Goal: Task Accomplishment & Management: Use online tool/utility

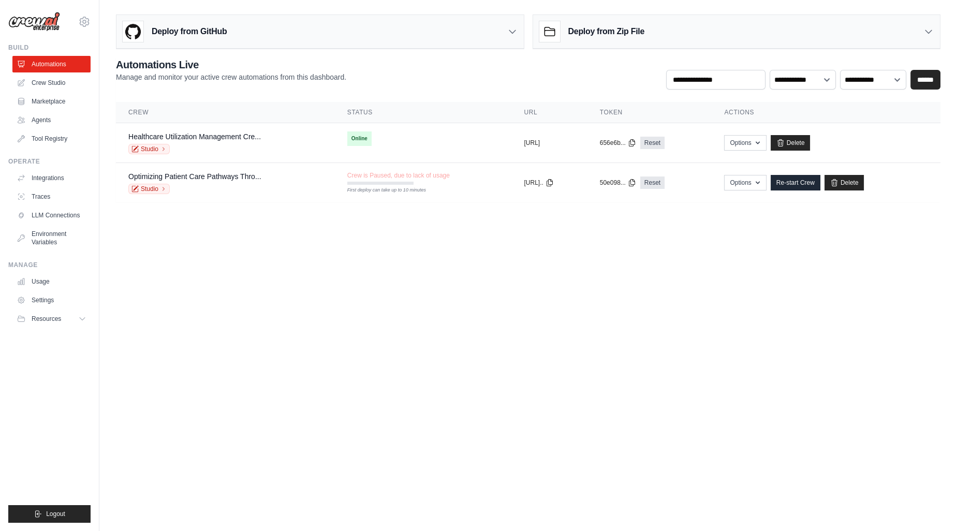
click at [739, 263] on body "[PERSON_NAME][EMAIL_ADDRESS][DOMAIN_NAME] Settings Build Automations Crew Studio" at bounding box center [478, 265] width 957 height 531
click at [646, 364] on body "[PERSON_NAME][EMAIL_ADDRESS][DOMAIN_NAME] Settings Build Automations Crew Studio" at bounding box center [478, 265] width 957 height 531
click at [190, 151] on div "Studio" at bounding box center [194, 149] width 133 height 10
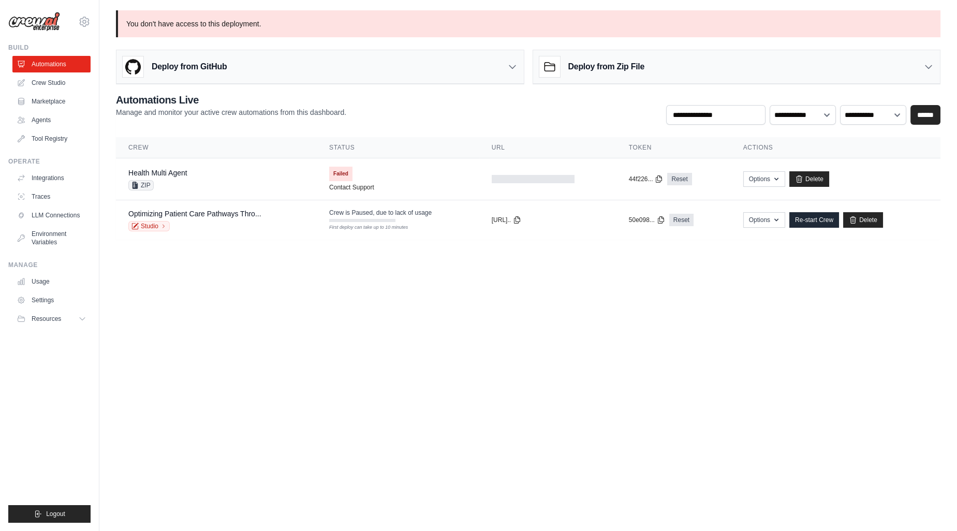
click at [347, 316] on body "krishnakumar@assurecare.com Settings Build Automations Crew Studio" at bounding box center [478, 265] width 957 height 531
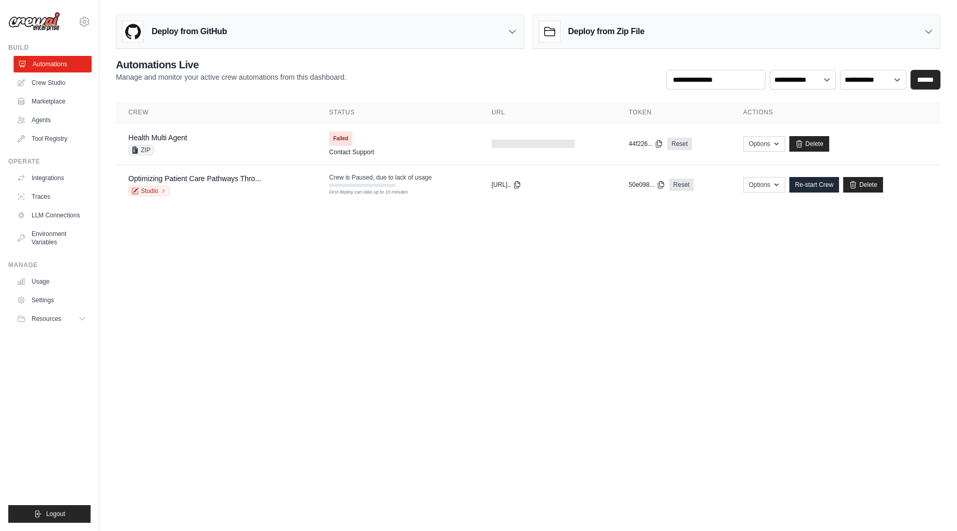
click at [52, 65] on link "Automations" at bounding box center [52, 64] width 78 height 17
click at [51, 86] on link "Crew Studio" at bounding box center [52, 83] width 78 height 17
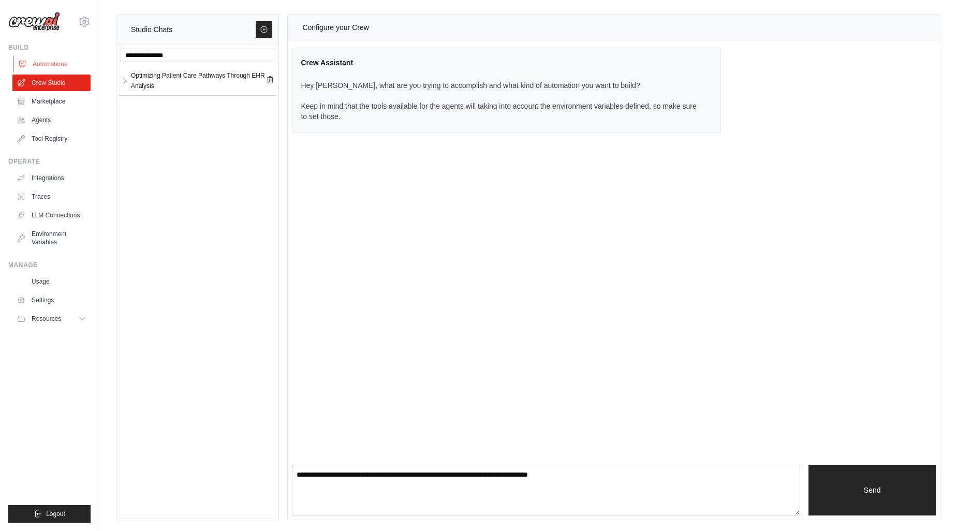
click at [51, 66] on link "Automations" at bounding box center [52, 64] width 78 height 17
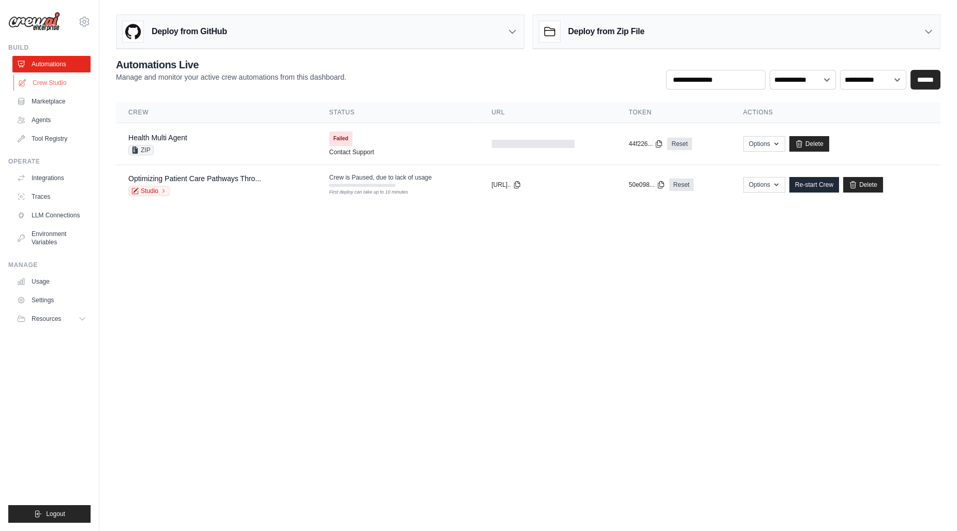
click at [53, 80] on link "Crew Studio" at bounding box center [52, 83] width 78 height 17
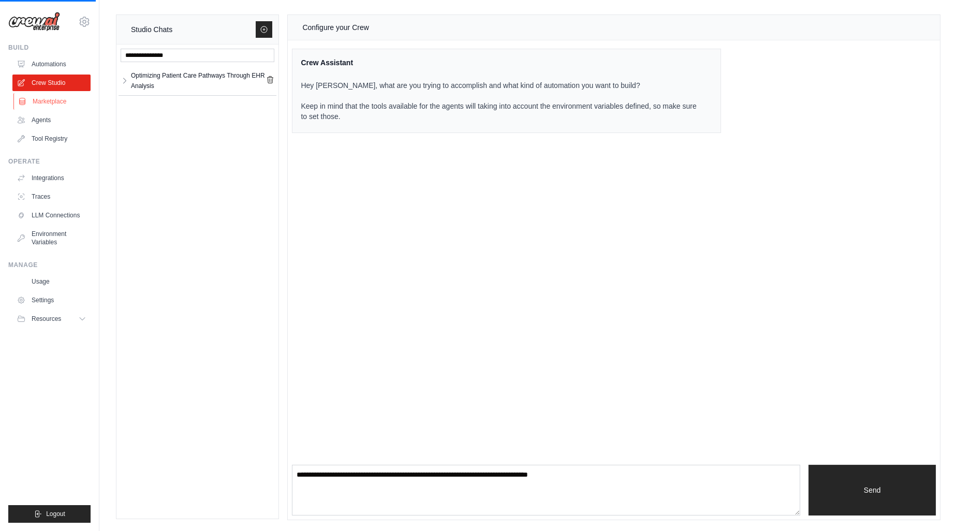
click at [53, 101] on link "Marketplace" at bounding box center [52, 101] width 78 height 17
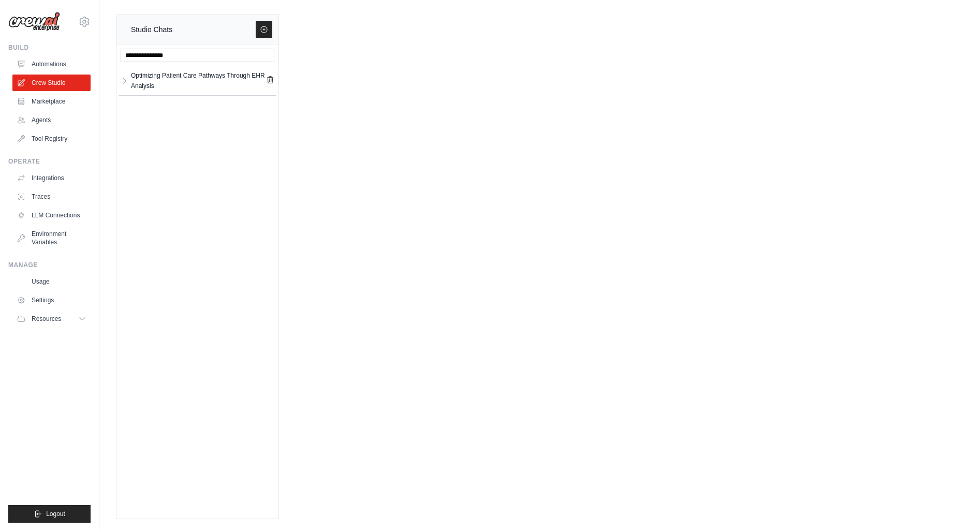
click at [53, 101] on link "Marketplace" at bounding box center [51, 101] width 78 height 17
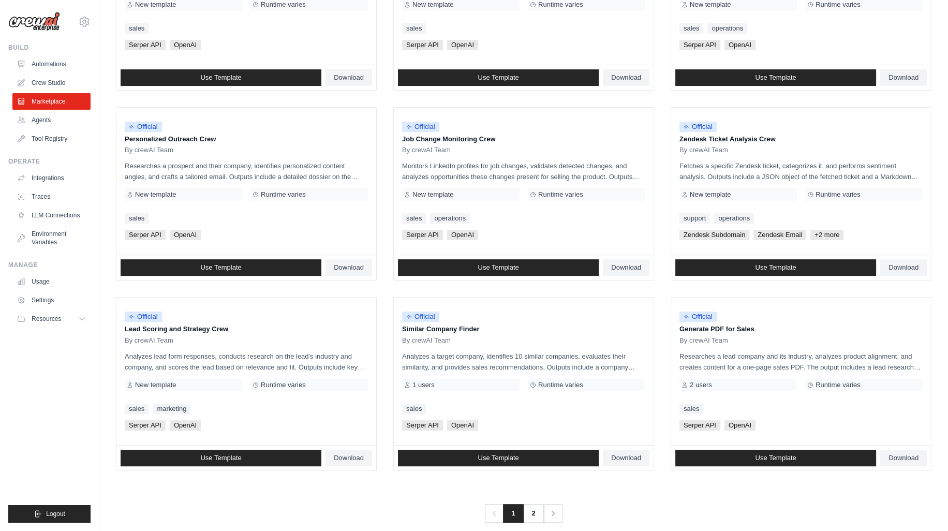
scroll to position [425, 0]
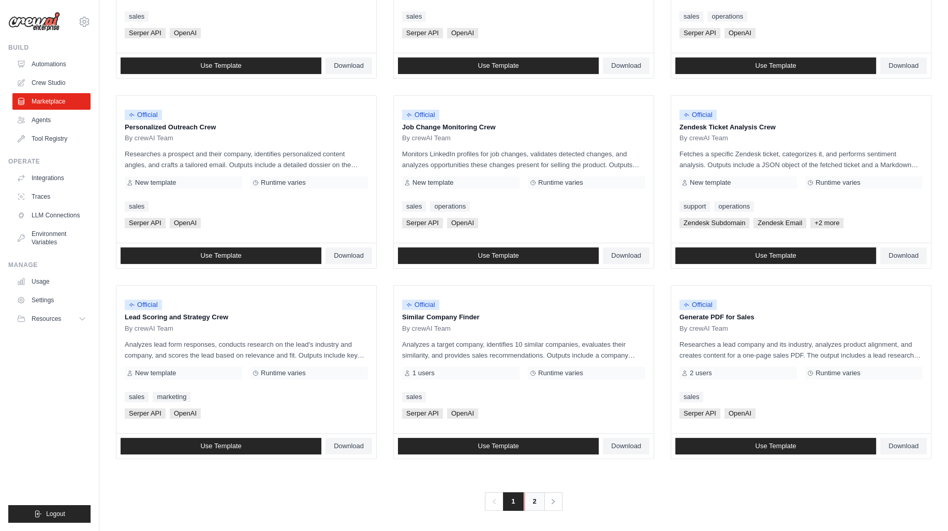
click at [537, 500] on link "2" at bounding box center [534, 501] width 21 height 19
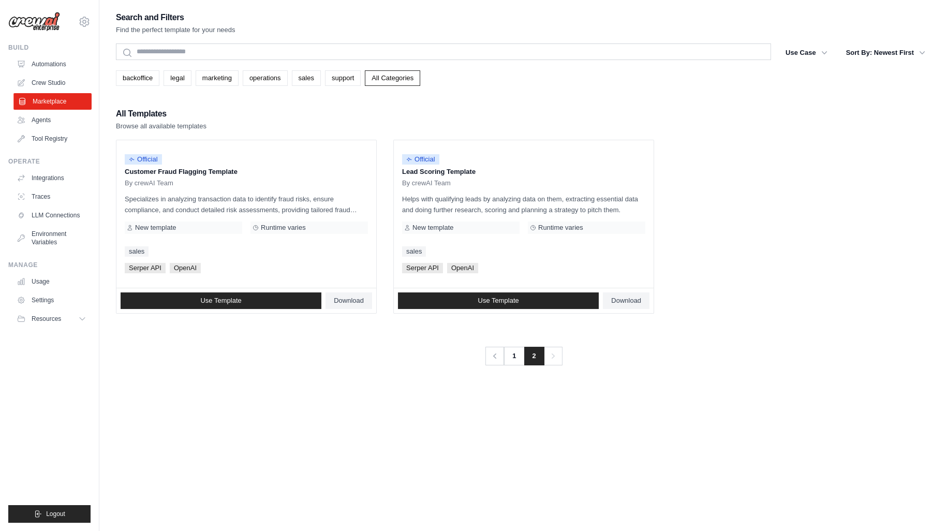
click at [42, 101] on link "Marketplace" at bounding box center [52, 101] width 78 height 17
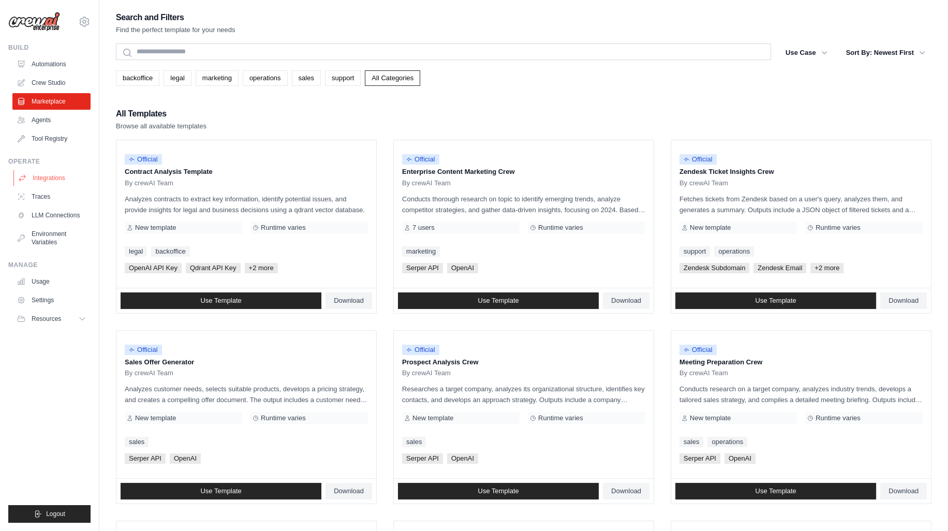
click at [57, 173] on link "Integrations" at bounding box center [52, 178] width 78 height 17
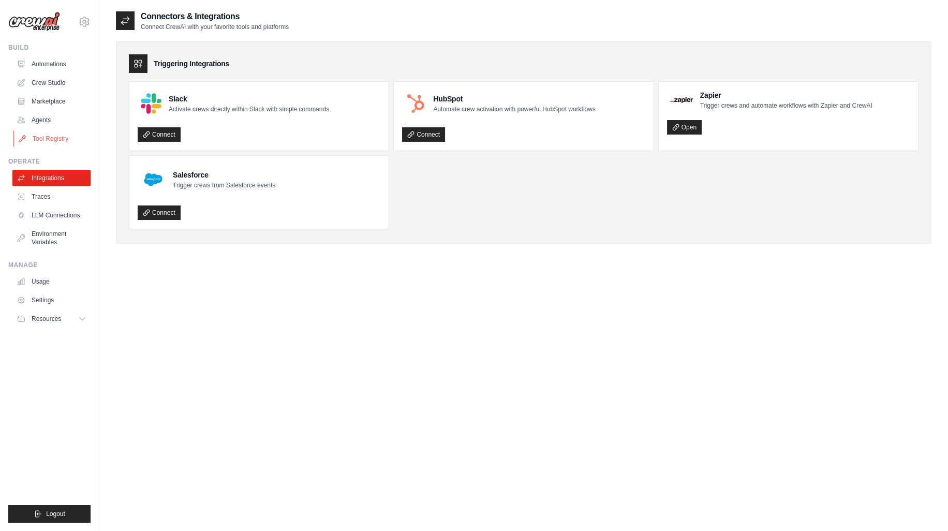
click at [55, 142] on link "Tool Registry" at bounding box center [52, 138] width 78 height 17
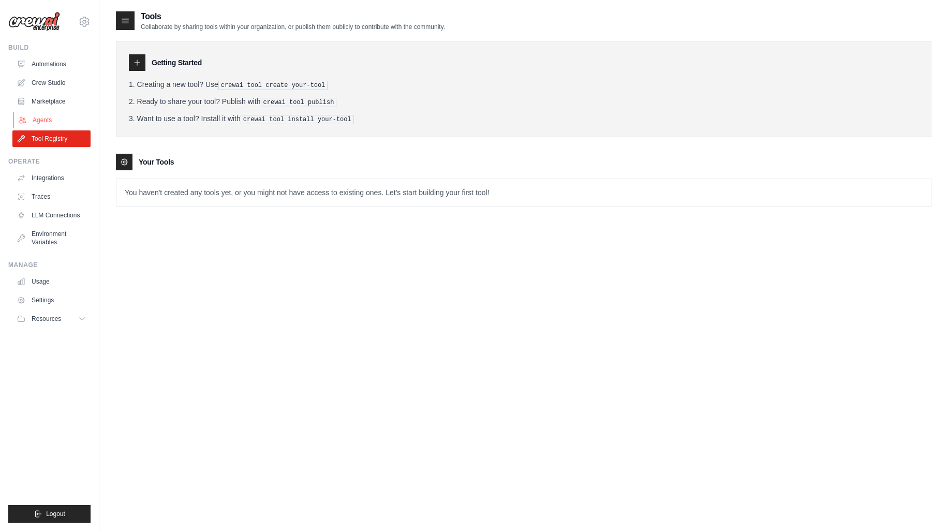
click at [50, 119] on link "Agents" at bounding box center [52, 120] width 78 height 17
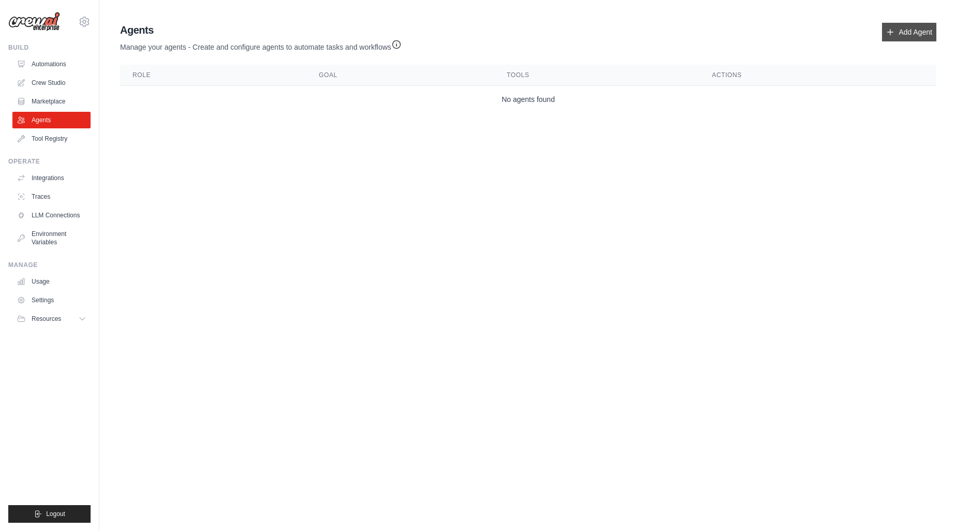
click at [911, 32] on link "Add Agent" at bounding box center [909, 32] width 54 height 19
click at [672, 290] on body "[PERSON_NAME][EMAIL_ADDRESS][DOMAIN_NAME] Settings Build Automations Crew Studio" at bounding box center [478, 265] width 957 height 531
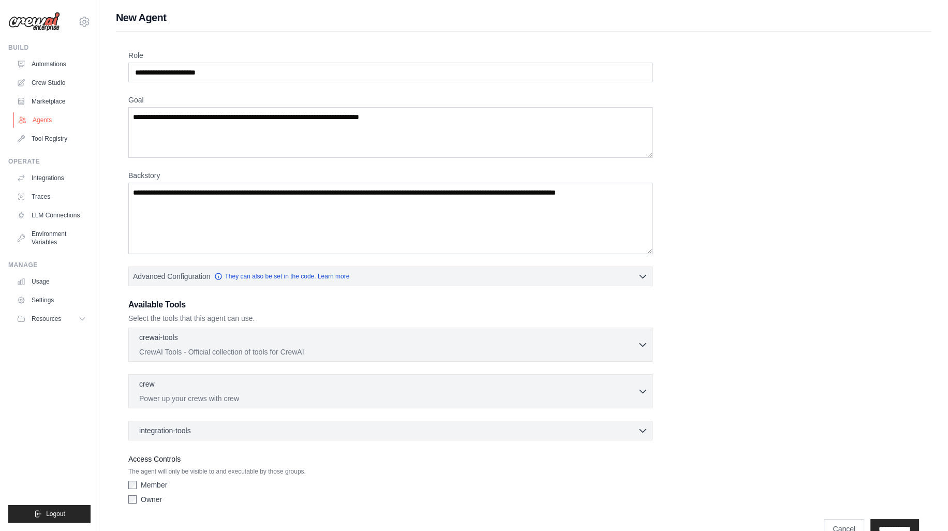
click at [41, 120] on link "Agents" at bounding box center [52, 120] width 78 height 17
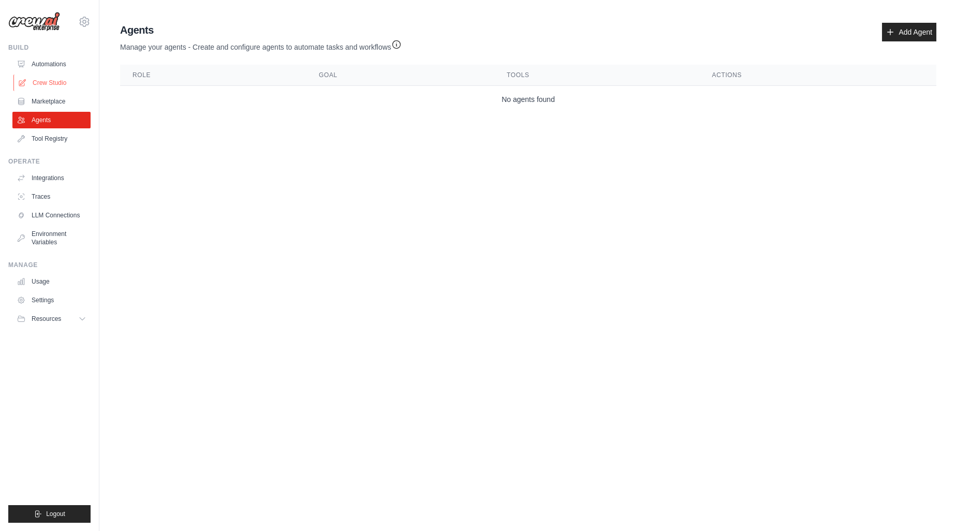
click at [57, 80] on link "Crew Studio" at bounding box center [52, 83] width 78 height 17
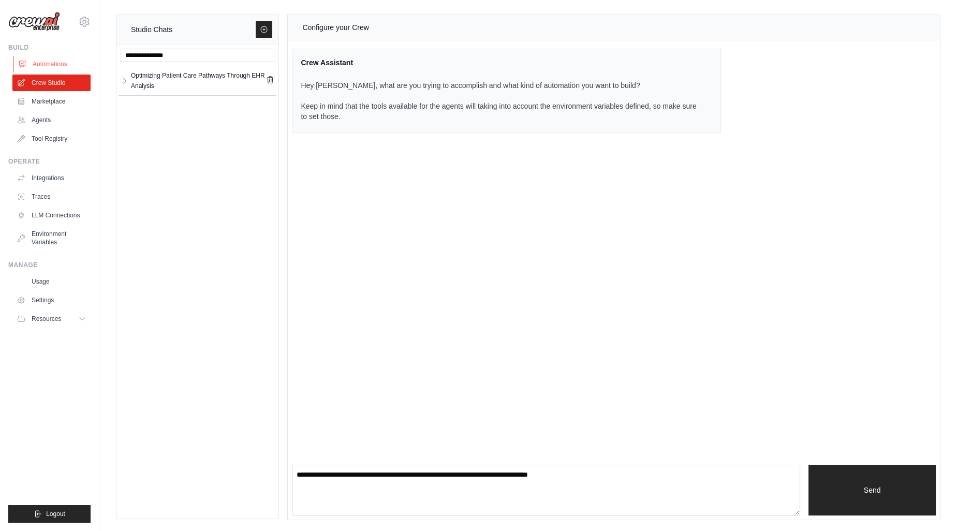
click at [56, 63] on link "Automations" at bounding box center [52, 64] width 78 height 17
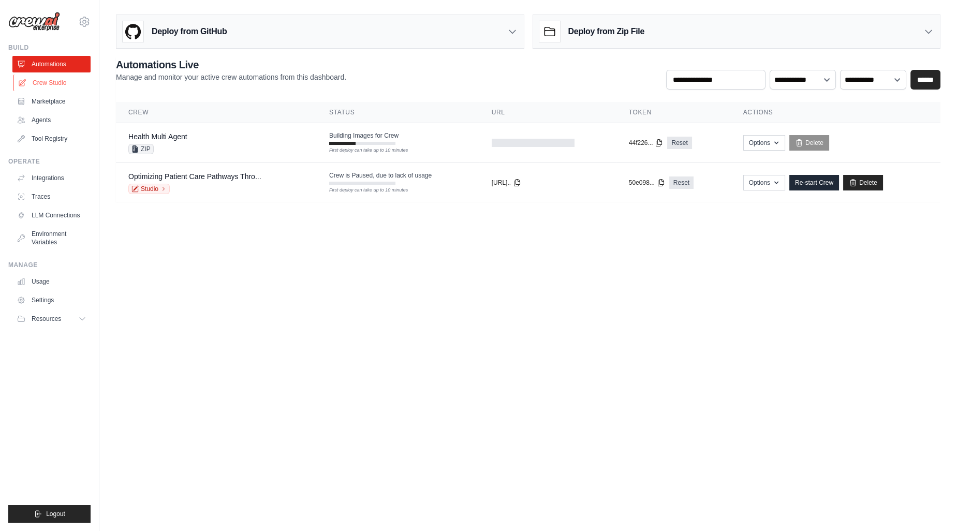
click at [57, 79] on link "Crew Studio" at bounding box center [52, 83] width 78 height 17
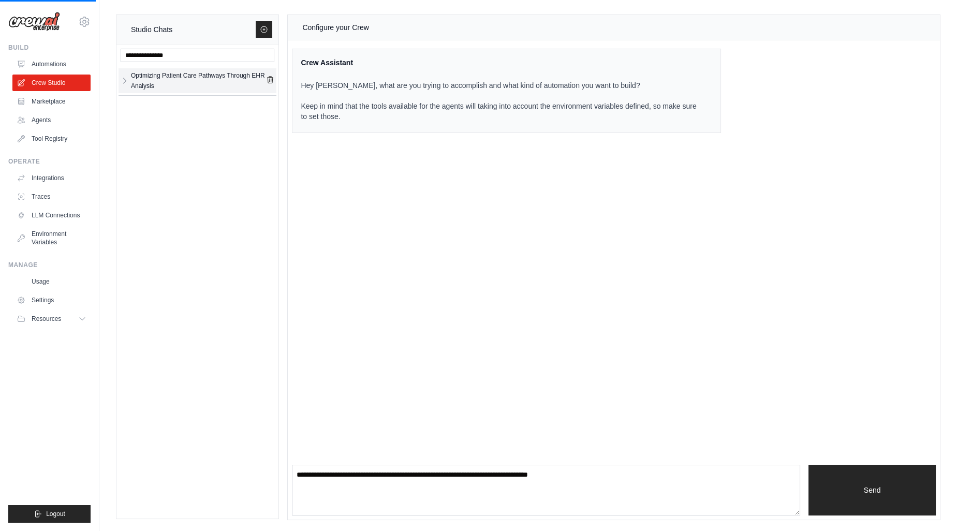
click at [163, 85] on div "Optimizing Patient Care Pathways Through EHR Analysis" at bounding box center [198, 80] width 135 height 21
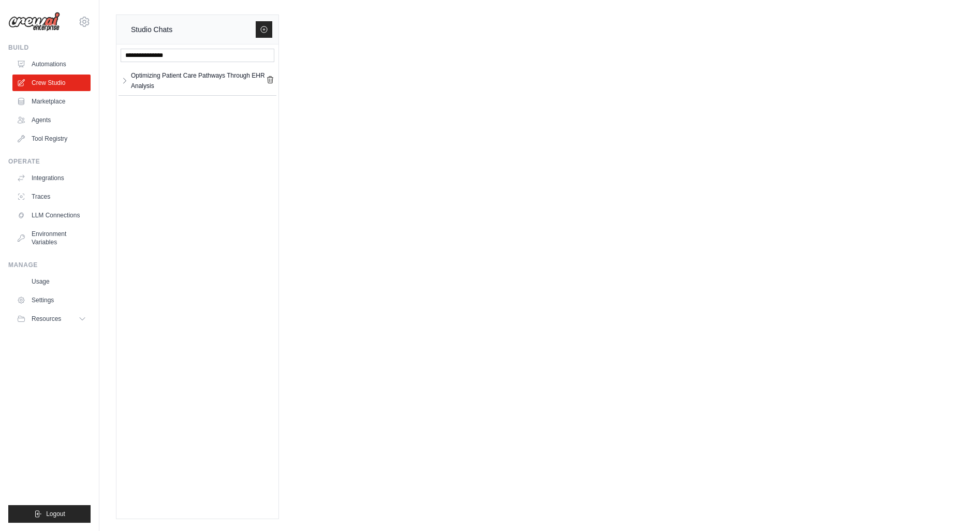
click at [193, 66] on li "Optimizing Patient Care Pathways Through EHR Analysis Optimizing Patie... **" at bounding box center [198, 81] width 158 height 30
click at [198, 75] on div "Optimizing Patient Care Pathways Through EHR Analysis" at bounding box center [198, 80] width 135 height 21
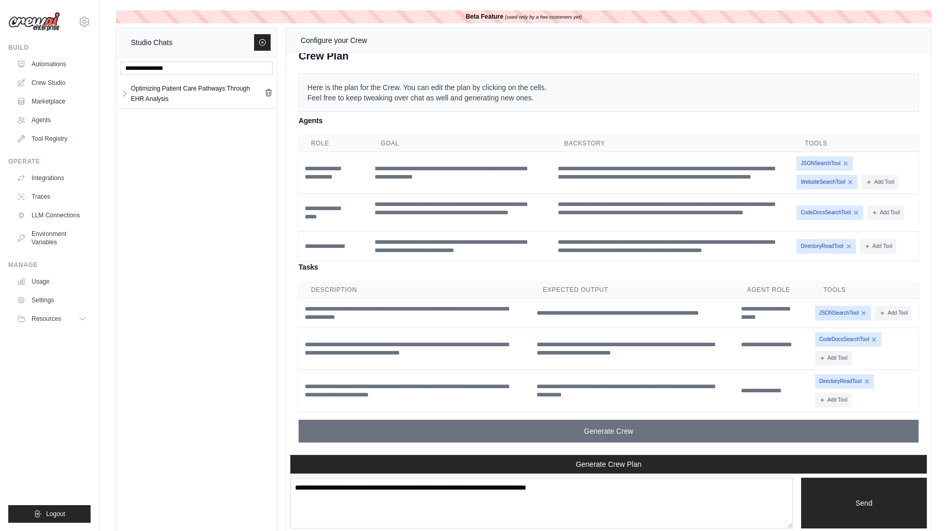
scroll to position [11, 0]
